Goal: Navigation & Orientation: Find specific page/section

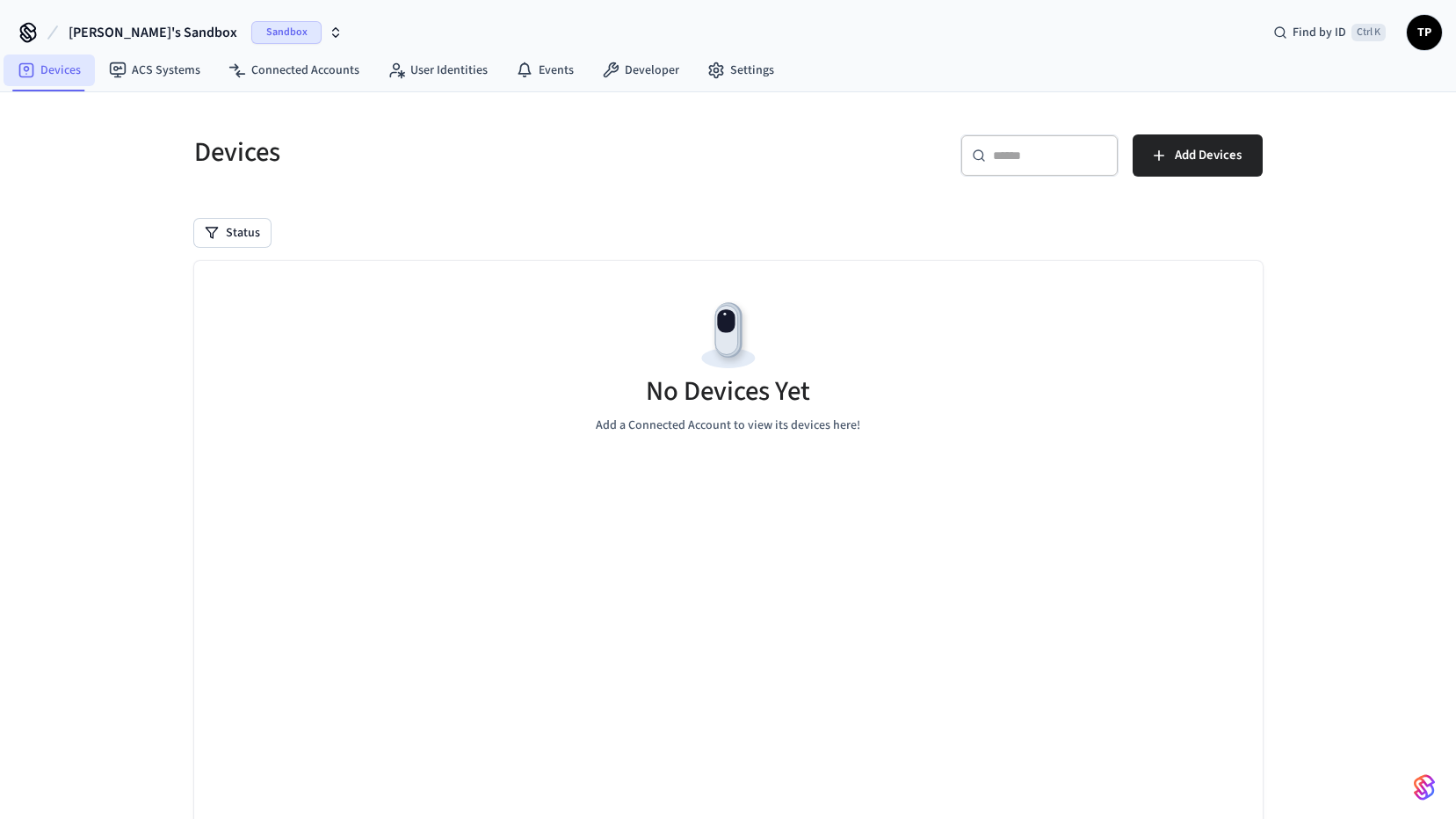
click at [53, 65] on link "Devices" at bounding box center [49, 70] width 92 height 32
click at [170, 73] on link "ACS Systems" at bounding box center [155, 70] width 120 height 32
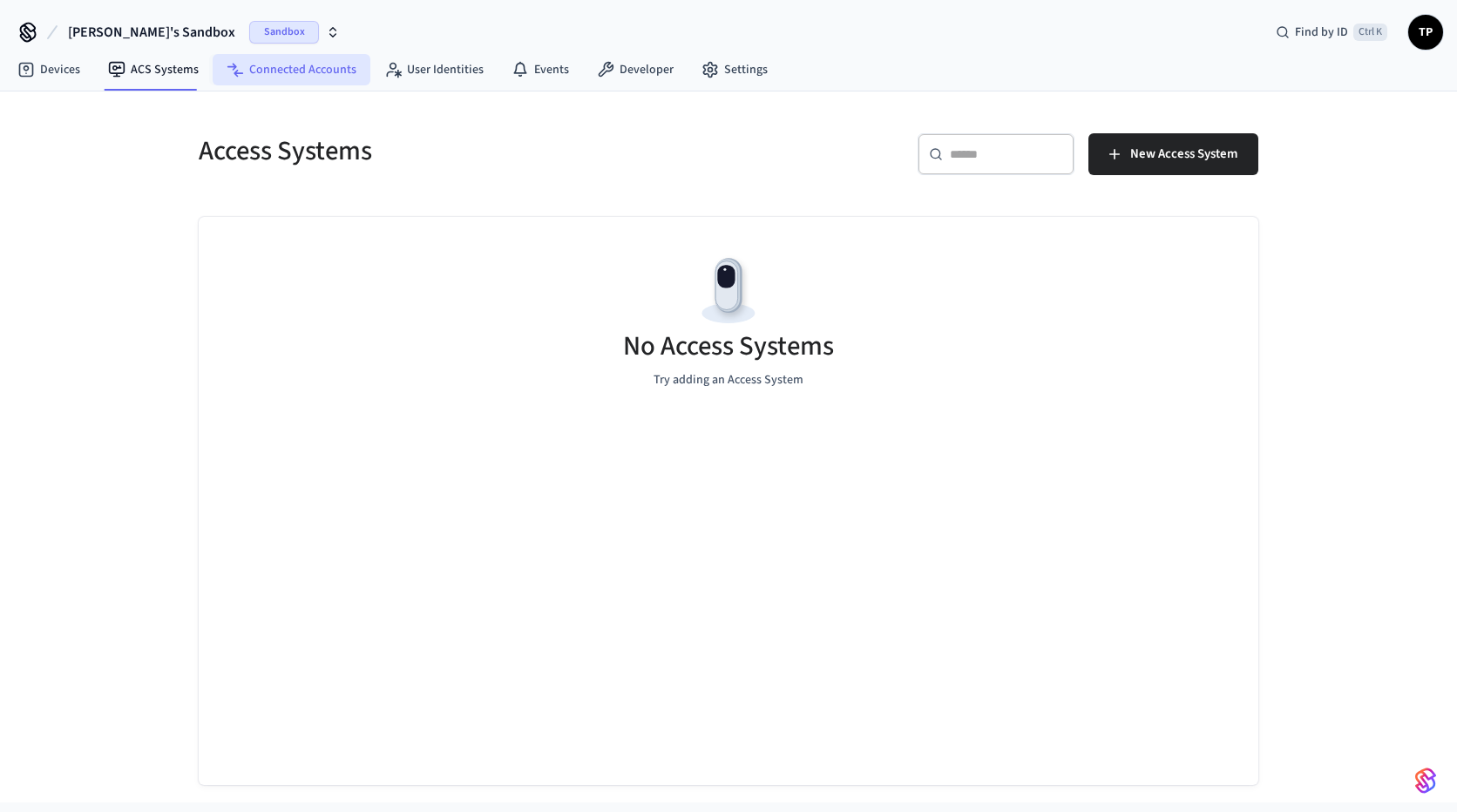
click at [286, 71] on link "Connected Accounts" at bounding box center [292, 69] width 157 height 31
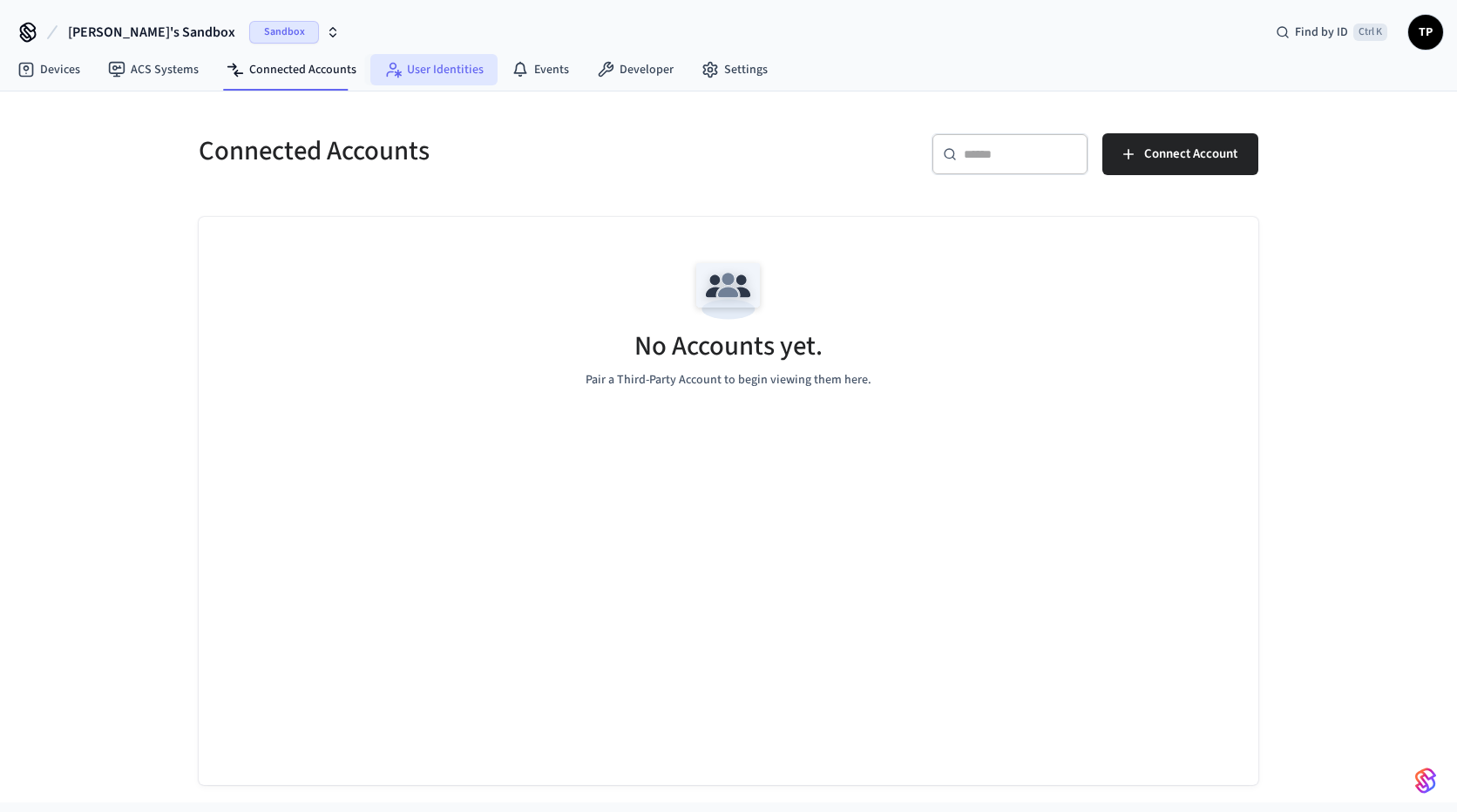
click at [446, 65] on link "User Identities" at bounding box center [433, 69] width 127 height 31
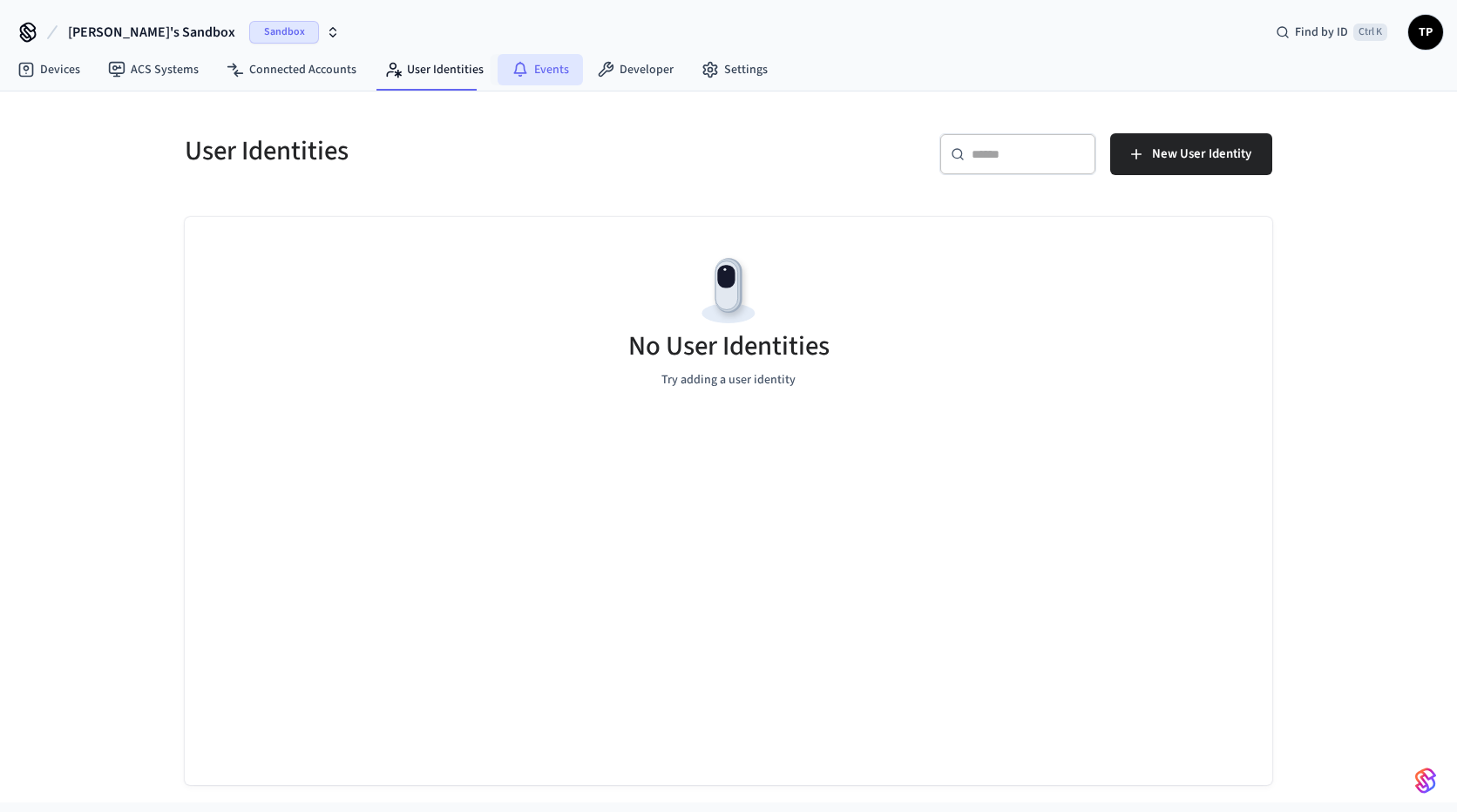
click at [548, 67] on link "Events" at bounding box center [540, 69] width 85 height 31
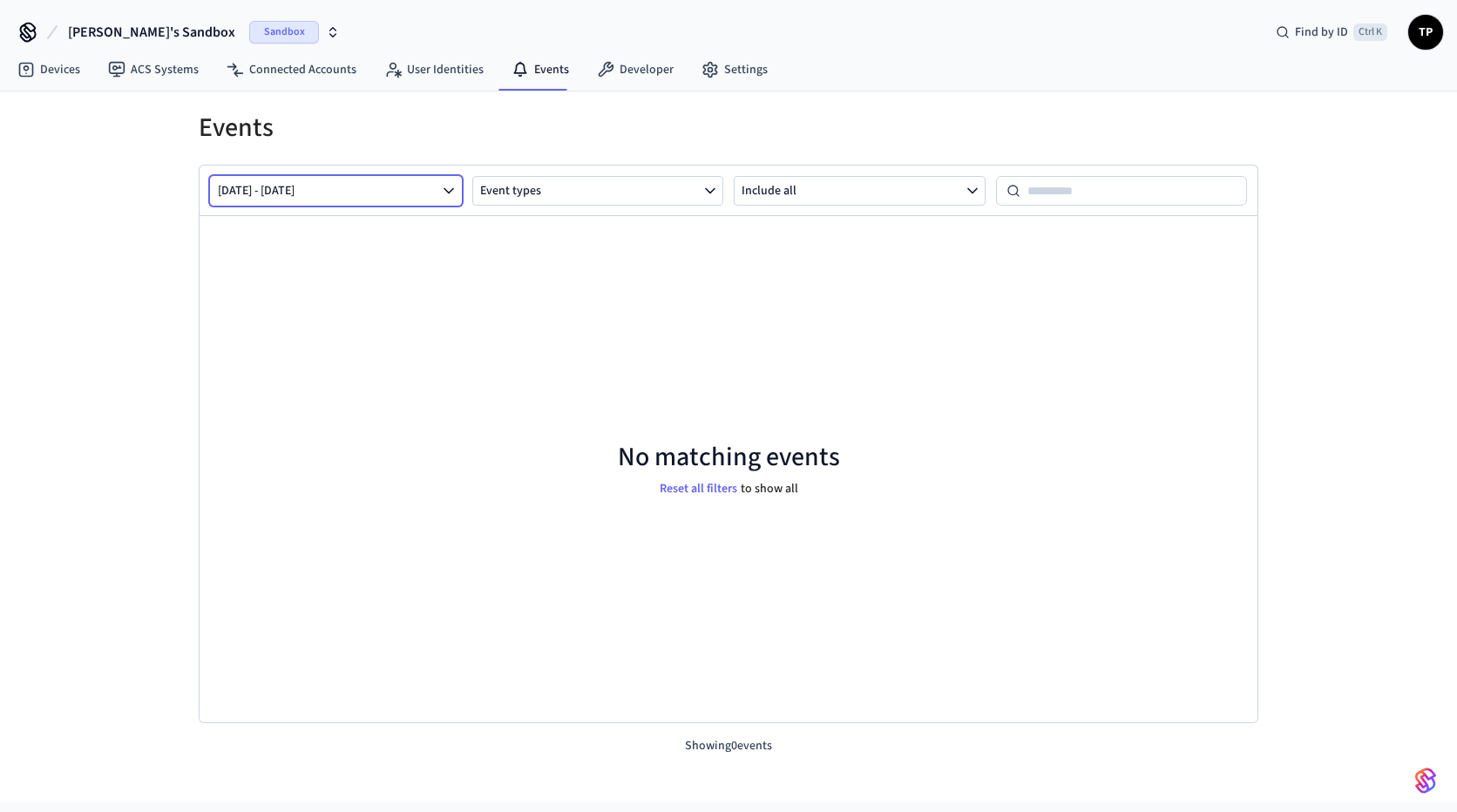
click at [442, 195] on icon "button" at bounding box center [448, 191] width 18 height 18
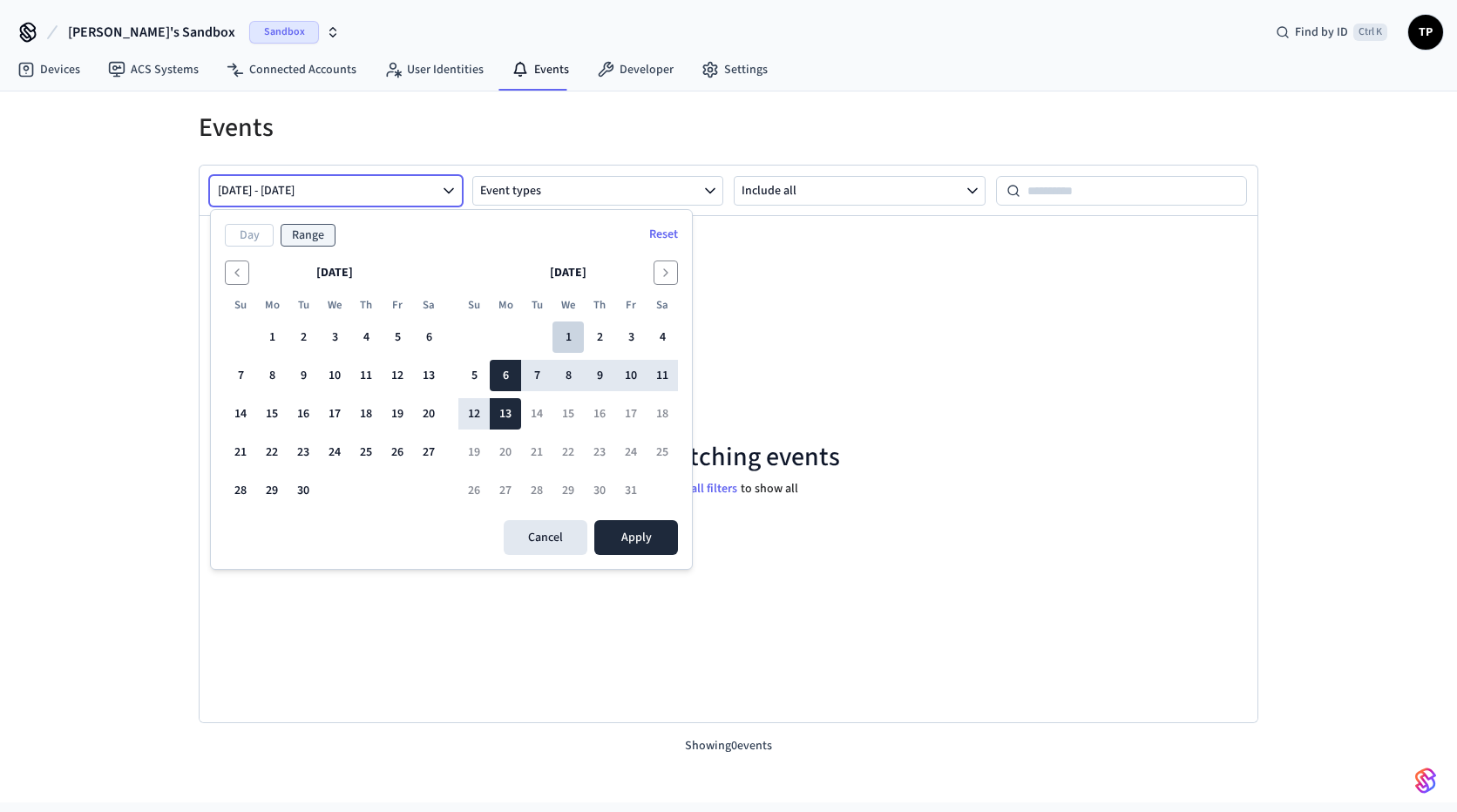
click at [556, 332] on button "1" at bounding box center [568, 337] width 31 height 31
click at [505, 413] on button "13" at bounding box center [506, 414] width 31 height 31
click at [581, 344] on button "1" at bounding box center [568, 337] width 31 height 31
click at [619, 541] on button "Apply" at bounding box center [636, 538] width 83 height 35
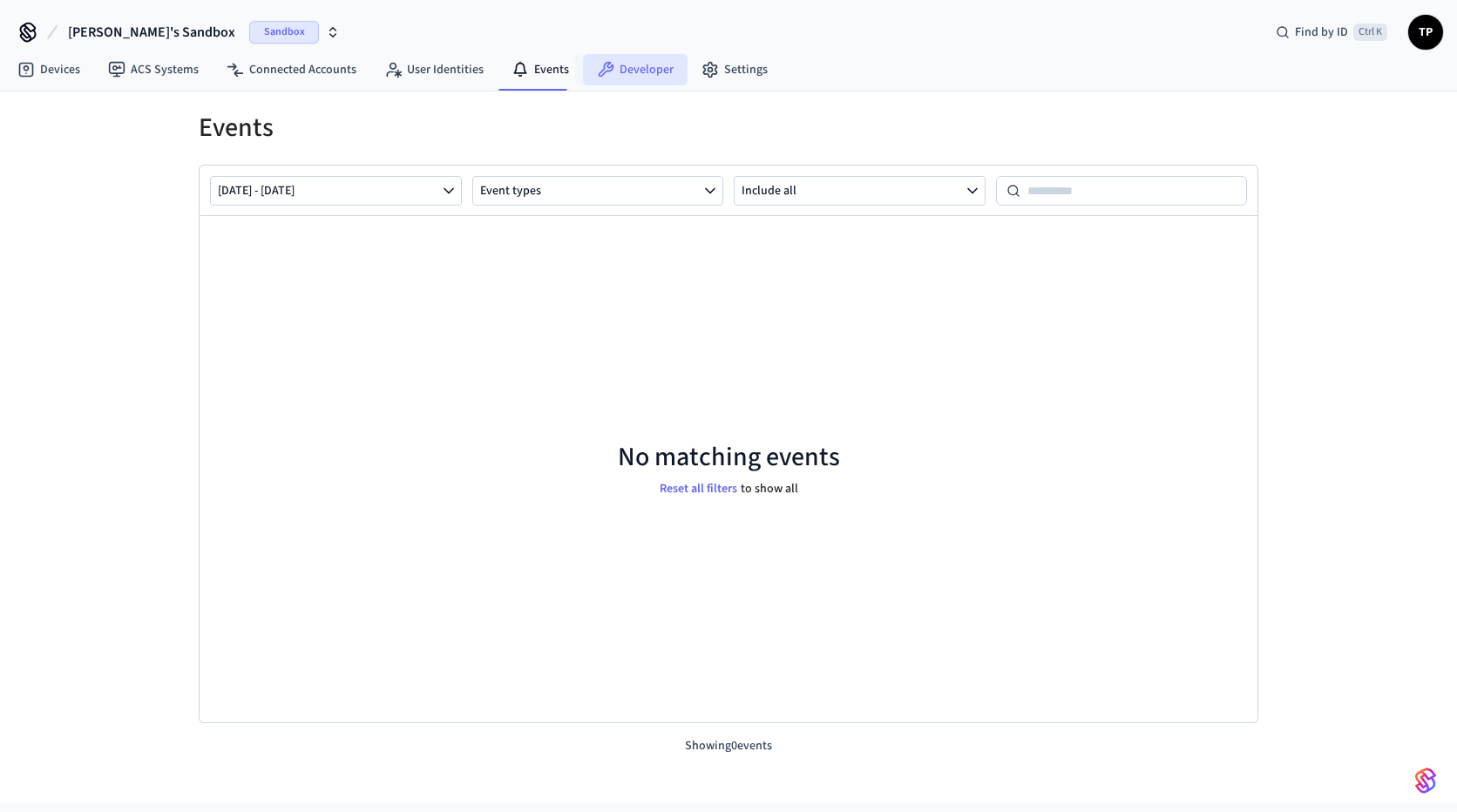
click at [656, 77] on link "Developer" at bounding box center [634, 69] width 105 height 31
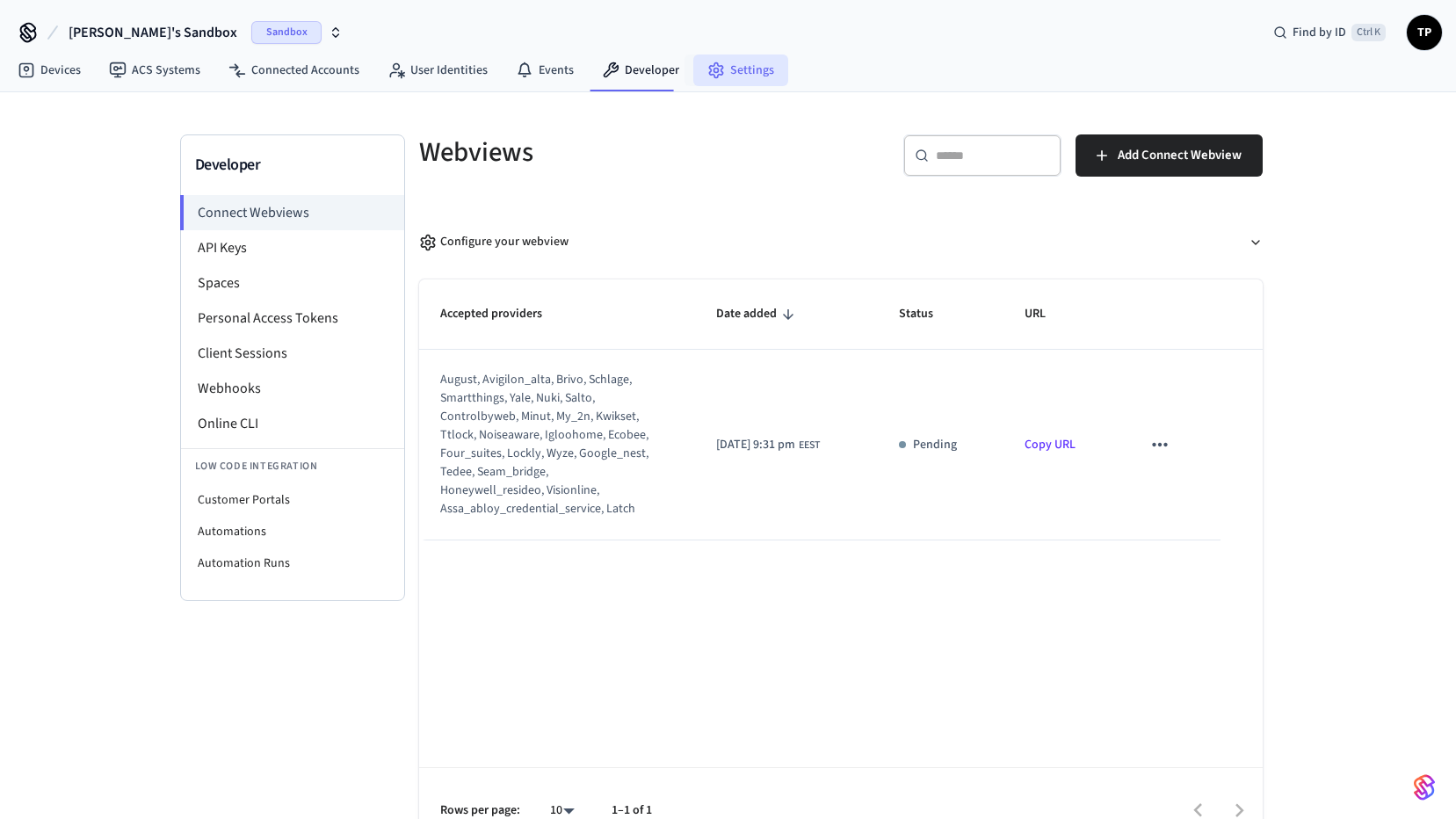
click at [731, 74] on link "Settings" at bounding box center [741, 70] width 95 height 32
